Goal: Task Accomplishment & Management: Manage account settings

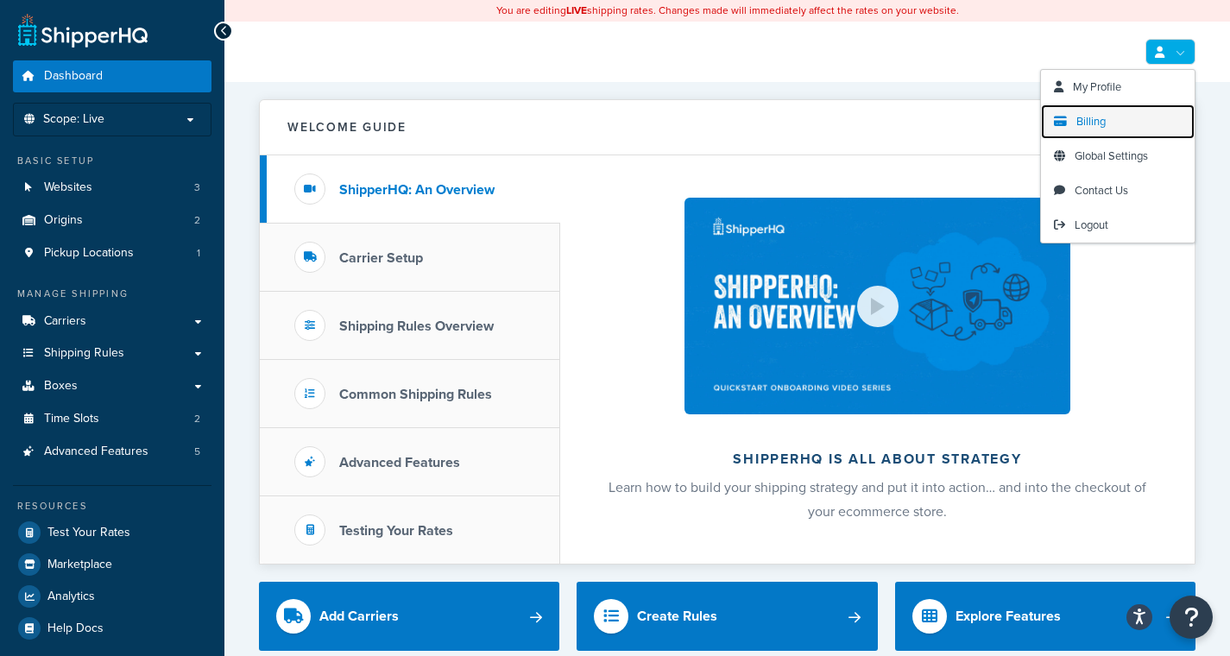
click at [1103, 124] on span "Billing" at bounding box center [1091, 121] width 29 height 16
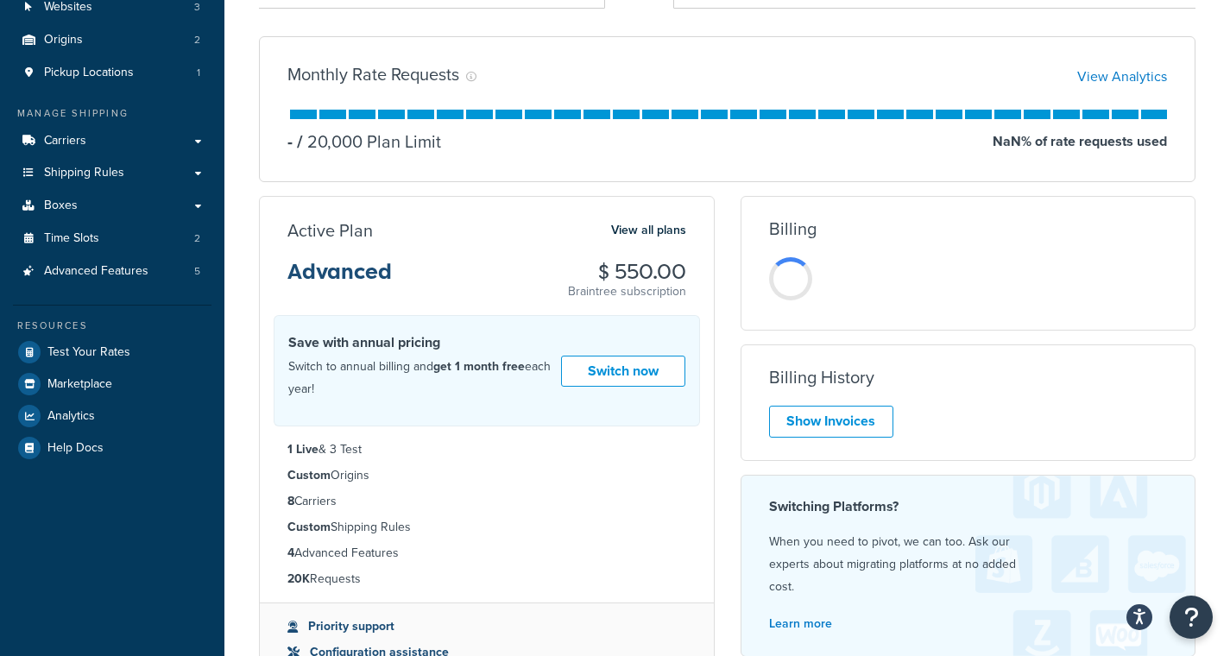
scroll to position [226, 0]
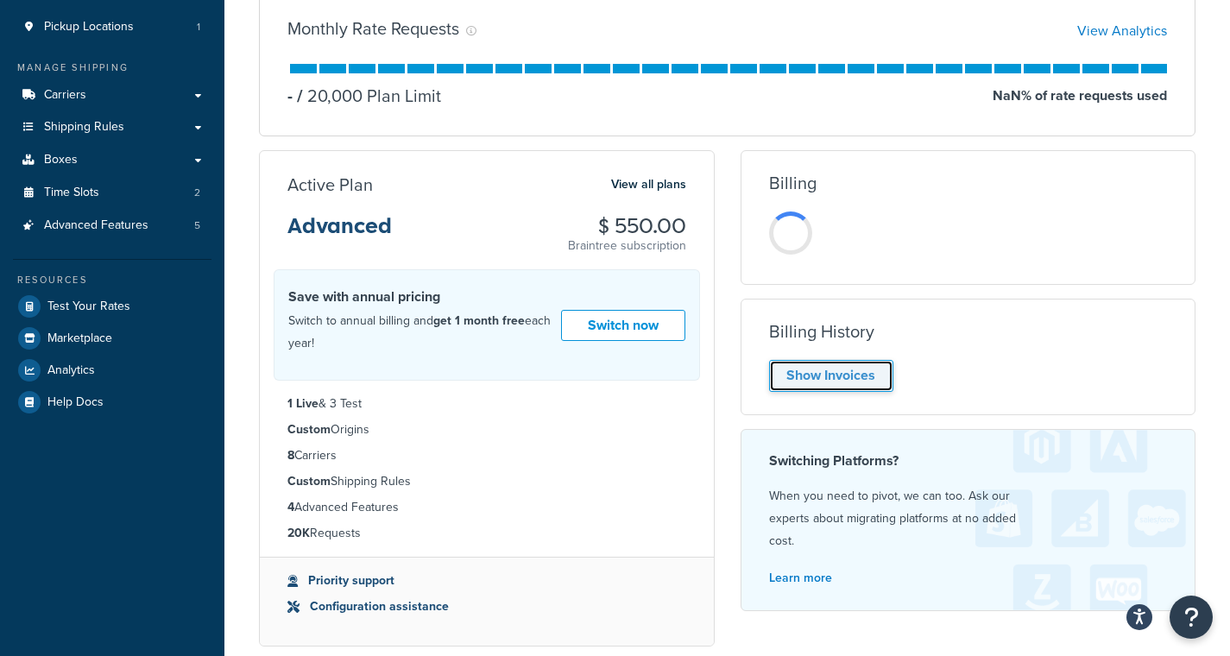
click at [818, 372] on link "Show Invoices" at bounding box center [831, 376] width 124 height 32
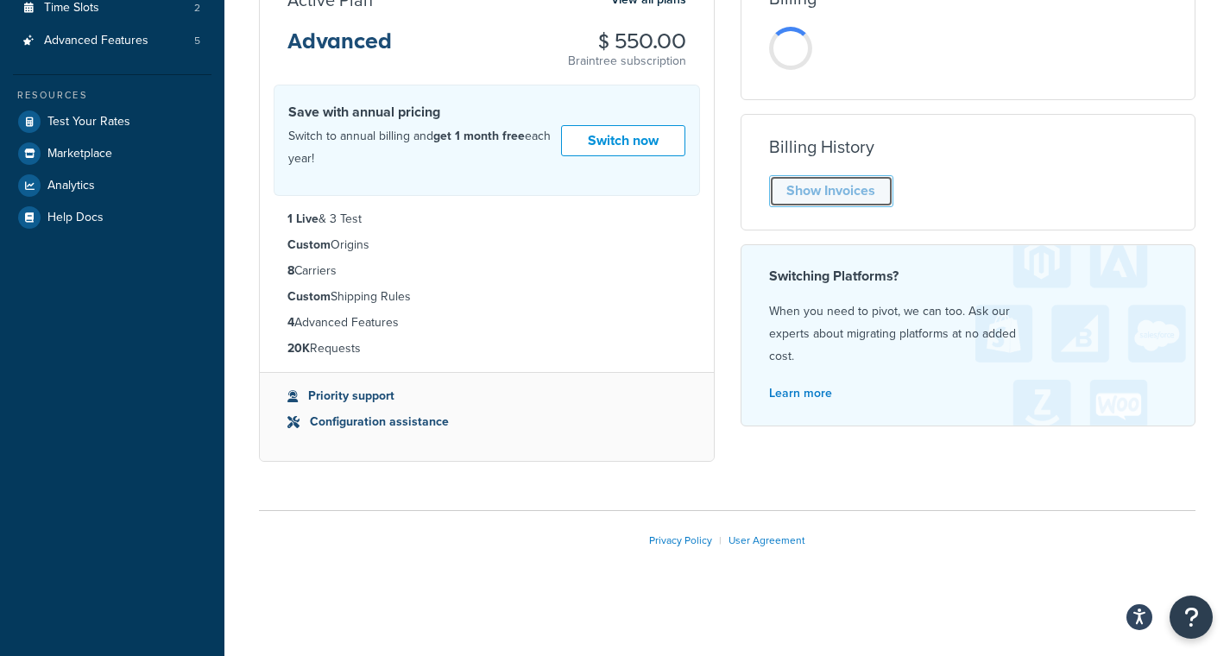
scroll to position [117, 0]
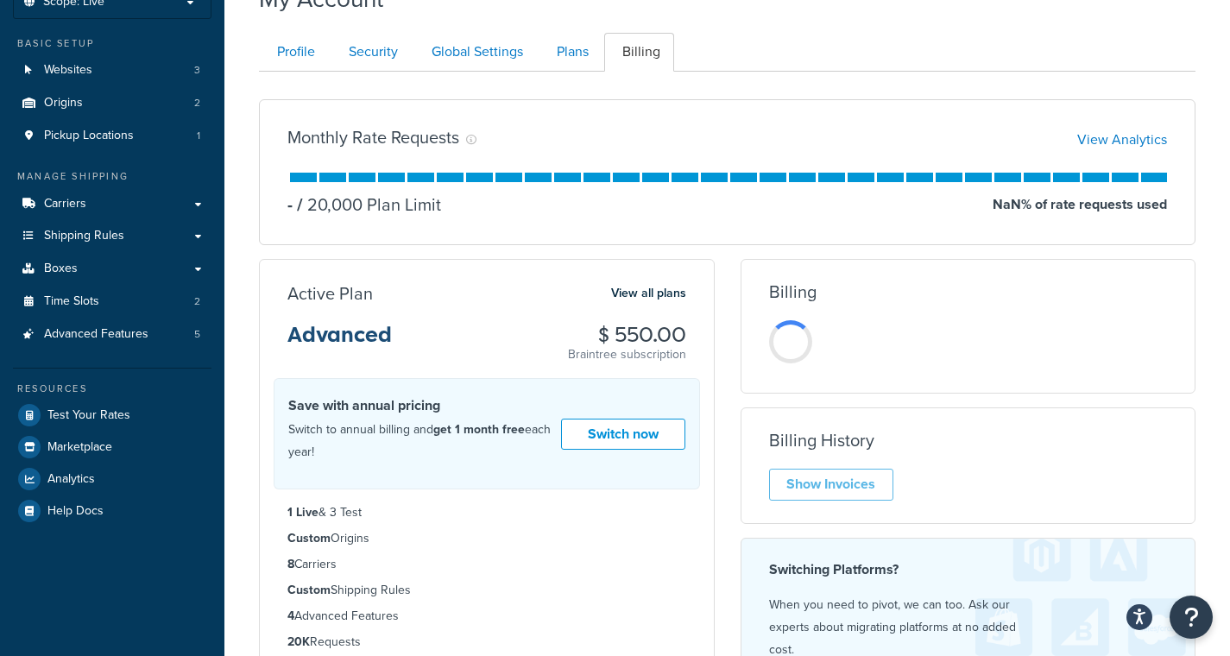
click at [730, 381] on div "Billing Unfortunately, we were unable to load the billing information. Please c…" at bounding box center [969, 496] width 482 height 475
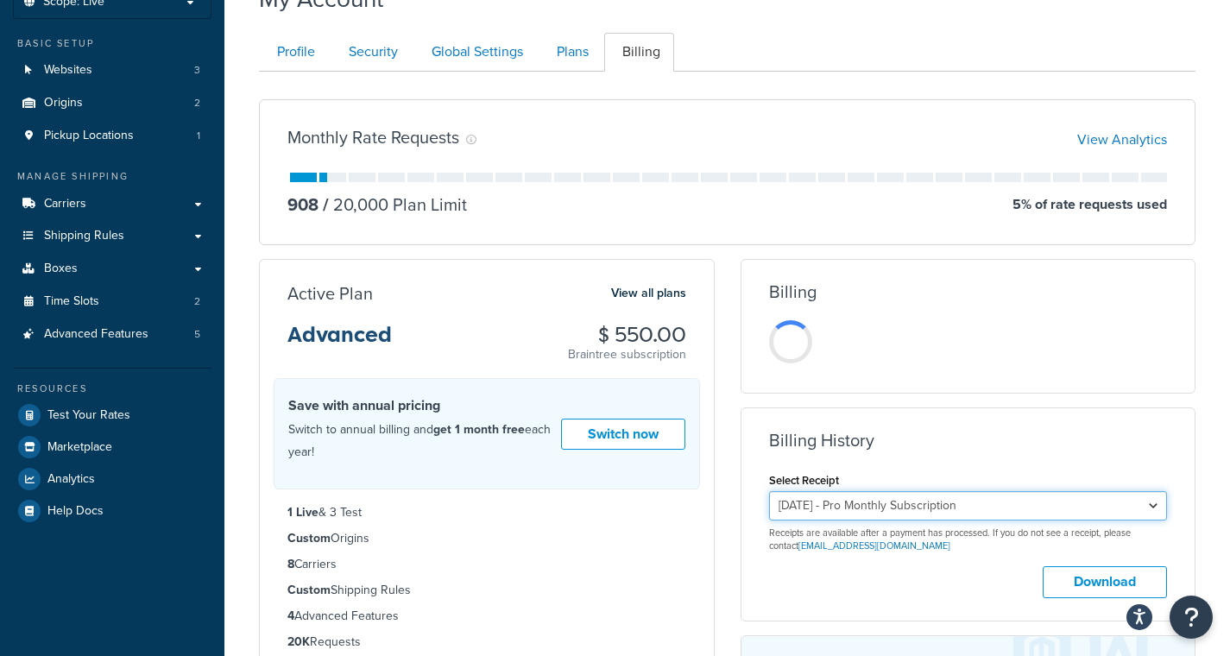
click at [1020, 507] on select "[DATE] - Pro Monthly Subscription [DATE] - Pro Monthly Subscription [DATE] - Pr…" at bounding box center [968, 505] width 399 height 29
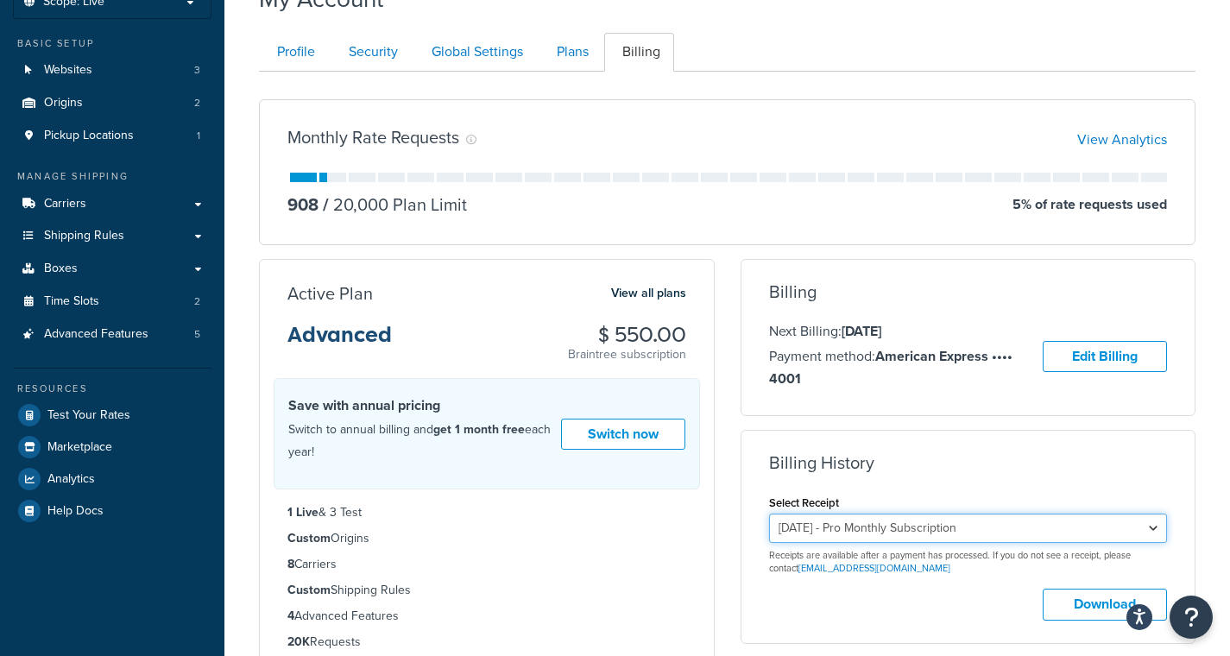
click at [993, 528] on select "[DATE] - Pro Monthly Subscription [DATE] - Pro Monthly Subscription [DATE] - Pr…" at bounding box center [968, 528] width 399 height 29
select select "3wb67qws"
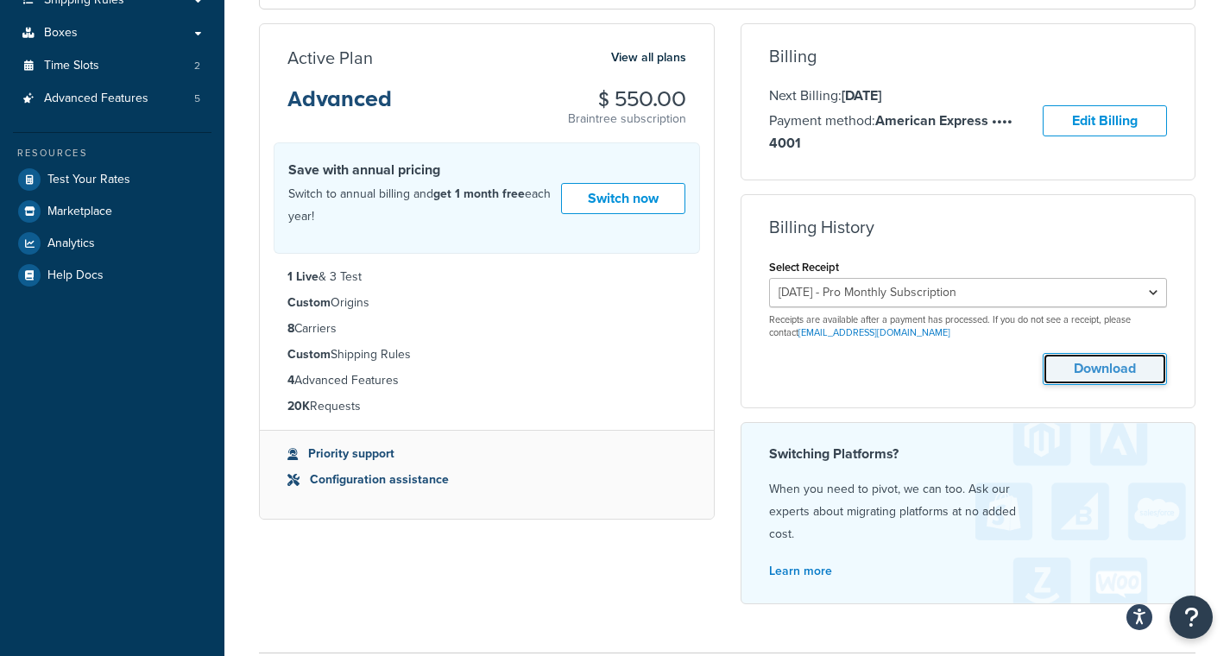
click at [1116, 361] on button "Download" at bounding box center [1105, 369] width 124 height 32
